Goal: Task Accomplishment & Management: Manage account settings

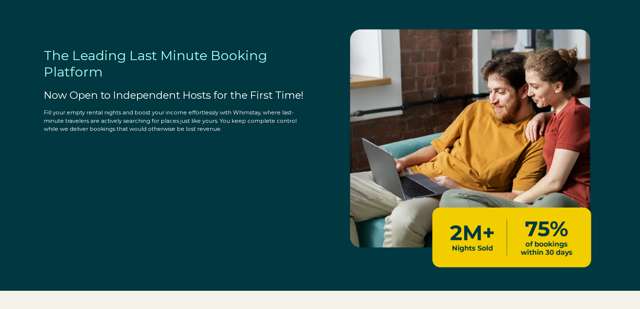
select select "US"
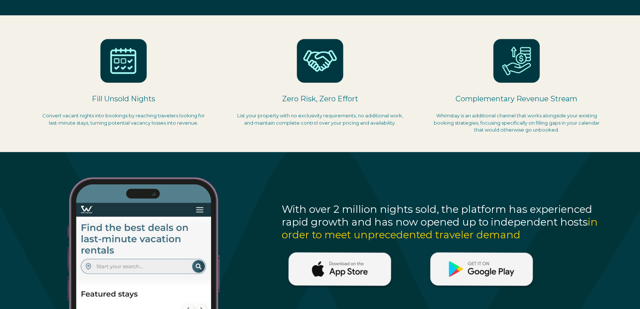
scroll to position [364, 0]
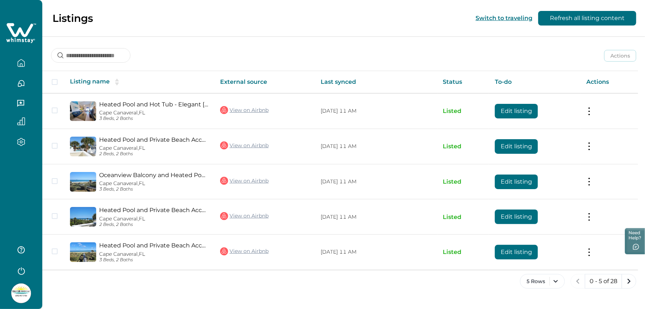
click at [18, 31] on icon at bounding box center [20, 30] width 27 height 14
click at [19, 32] on icon at bounding box center [20, 30] width 27 height 14
click at [548, 280] on button "5 Rows" at bounding box center [542, 281] width 45 height 15
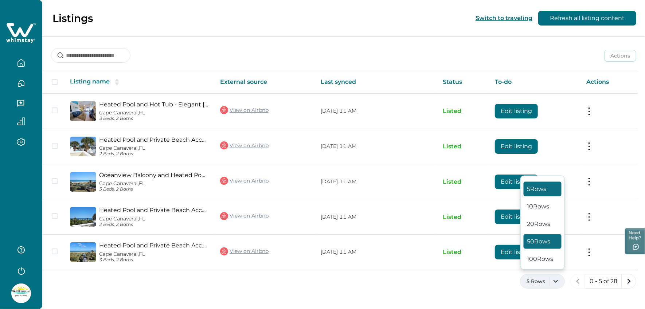
click at [535, 246] on button "50 Rows" at bounding box center [543, 241] width 38 height 15
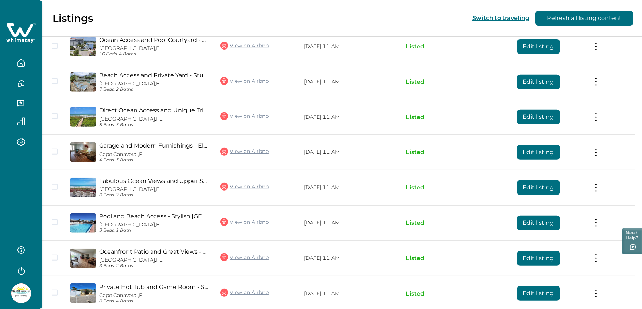
scroll to position [692, 0]
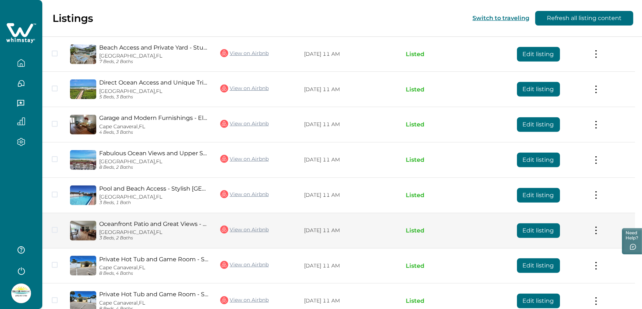
click at [535, 223] on button "Edit listing" at bounding box center [538, 230] width 43 height 15
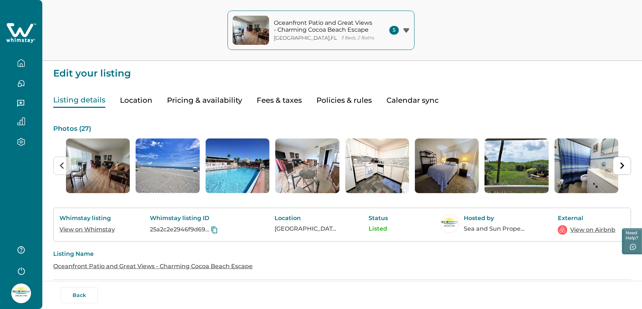
click at [369, 99] on div "Listing details Location Pricing & availability Fees & taxes Policies & rules C…" at bounding box center [342, 93] width 578 height 30
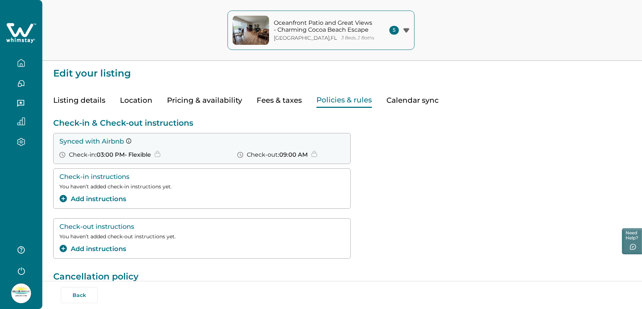
click at [346, 102] on button "Policies & rules" at bounding box center [343, 100] width 55 height 15
click at [72, 102] on button "Listing details" at bounding box center [79, 100] width 52 height 15
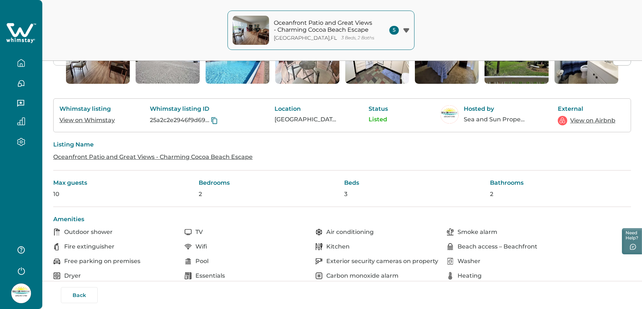
scroll to position [144, 0]
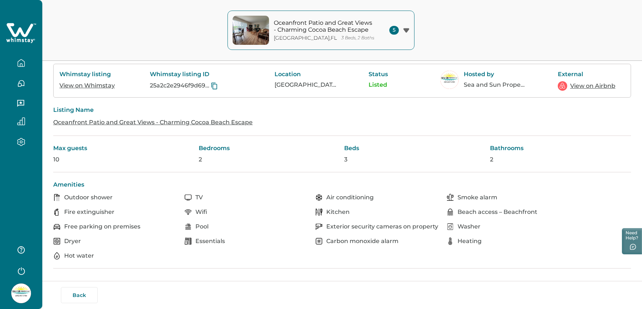
click at [65, 149] on p "Max guests" at bounding box center [123, 148] width 141 height 7
click at [56, 158] on p "10" at bounding box center [123, 159] width 141 height 7
click at [94, 121] on link "Oceanfront Patio and Great Views - Charming Cocoa Beach Escape" at bounding box center [152, 122] width 199 height 7
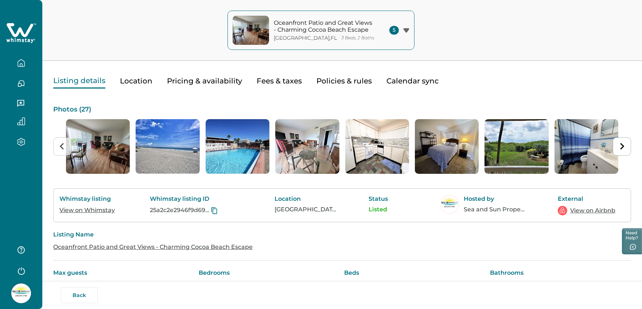
scroll to position [0, 0]
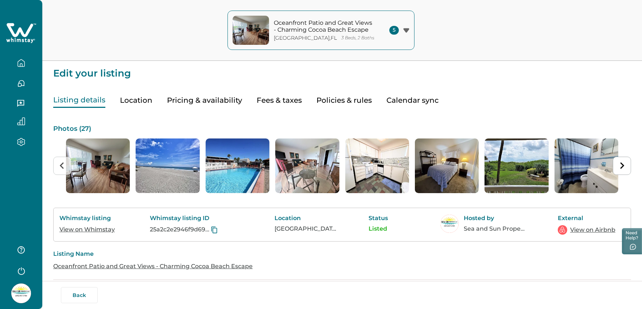
click at [406, 30] on icon "button" at bounding box center [406, 30] width 6 height 4
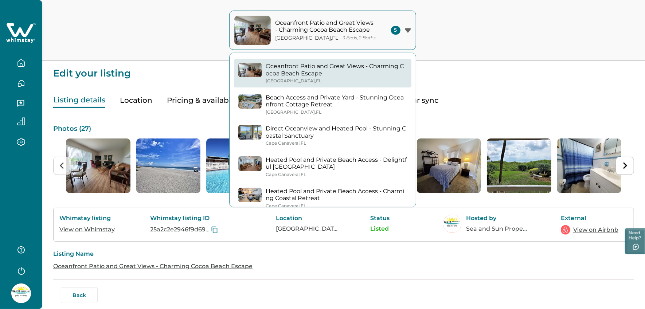
click at [406, 30] on icon "button" at bounding box center [408, 30] width 6 height 4
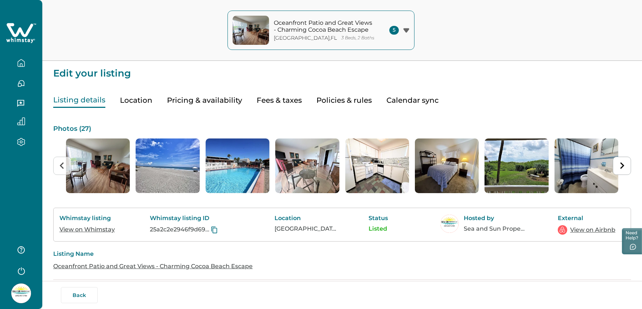
click at [578, 230] on link "View on Airbnb" at bounding box center [592, 230] width 45 height 9
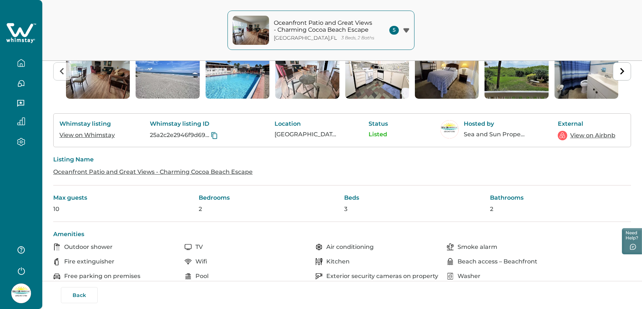
scroll to position [109, 0]
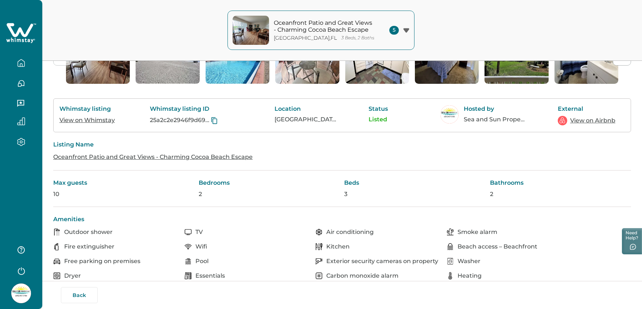
click at [21, 58] on button "button" at bounding box center [21, 63] width 31 height 15
click at [243, 121] on div "25a2c2e2946f9d6958fd225dad9fad26" at bounding box center [196, 120] width 93 height 9
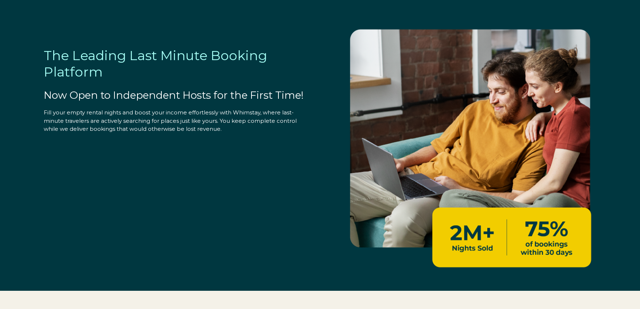
select select "US"
